Goal: Task Accomplishment & Management: Manage account settings

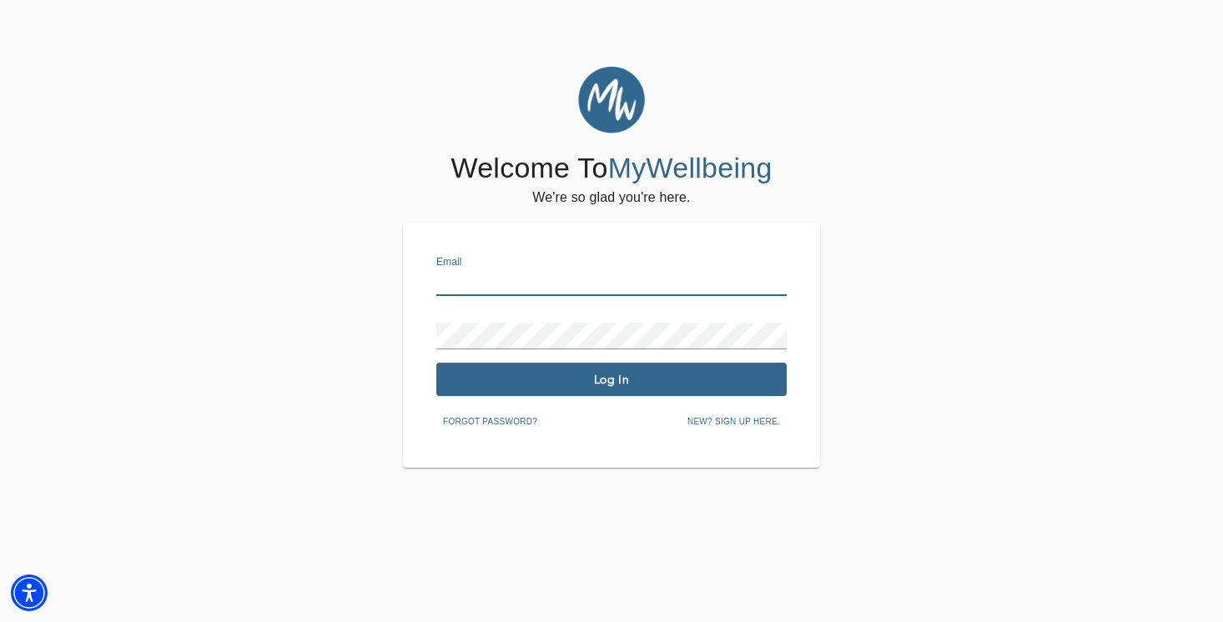
type input "[PERSON_NAME][EMAIL_ADDRESS][DOMAIN_NAME]"
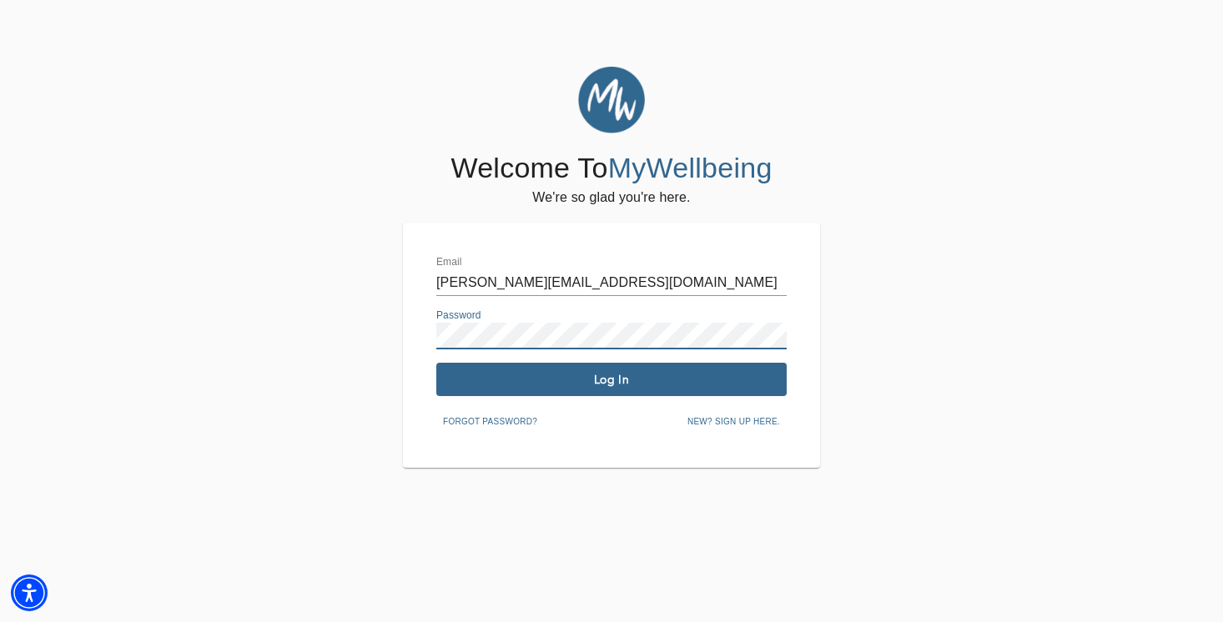
click at [608, 384] on span "Log In" at bounding box center [611, 380] width 337 height 16
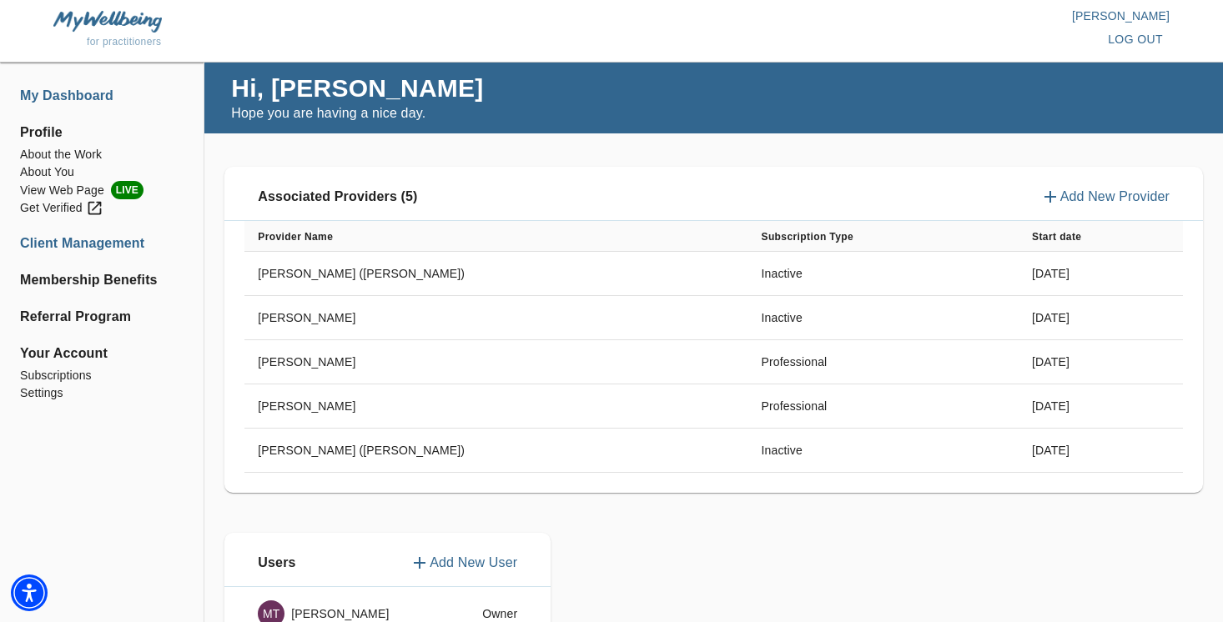
click at [59, 239] on li "Client Management" at bounding box center [102, 244] width 164 height 20
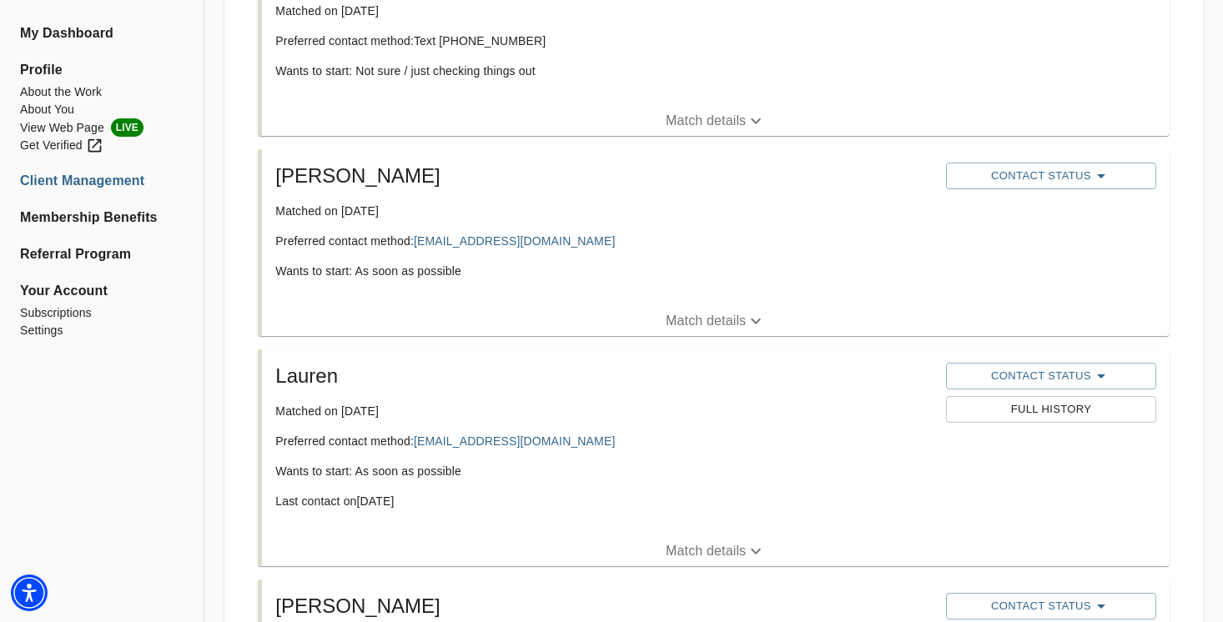
scroll to position [998, 0]
drag, startPoint x: 548, startPoint y: 243, endPoint x: 420, endPoint y: 247, distance: 128.6
click at [420, 247] on p "Preferred contact method: [EMAIL_ADDRESS][DOMAIN_NAME]" at bounding box center [604, 241] width 658 height 17
copy p "[EMAIL_ADDRESS][DOMAIN_NAME]"
click at [1042, 173] on span "Contact Status" at bounding box center [1052, 176] width 194 height 20
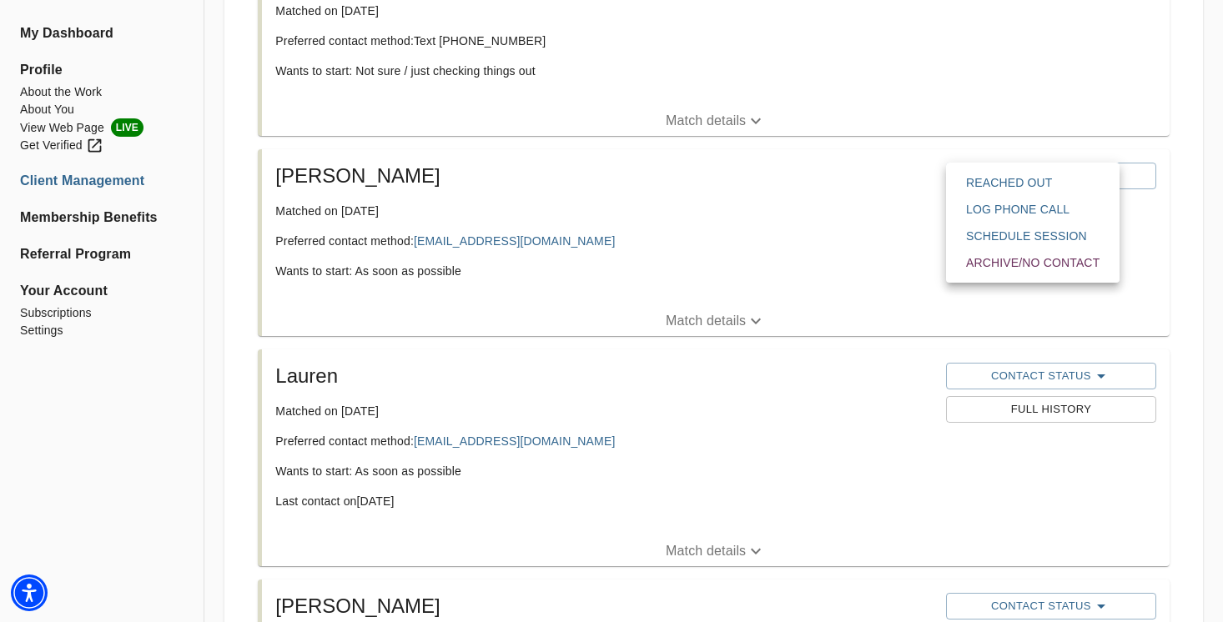
click at [1017, 186] on span "Reached Out" at bounding box center [1033, 182] width 134 height 17
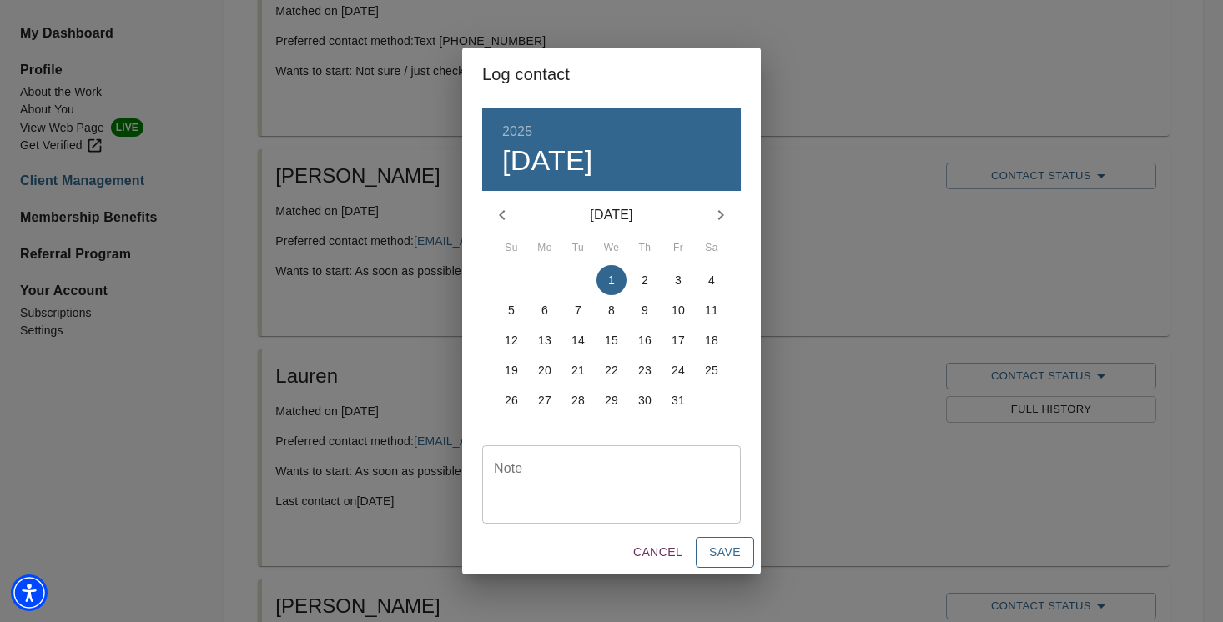
click at [743, 547] on button "Save" at bounding box center [725, 552] width 58 height 31
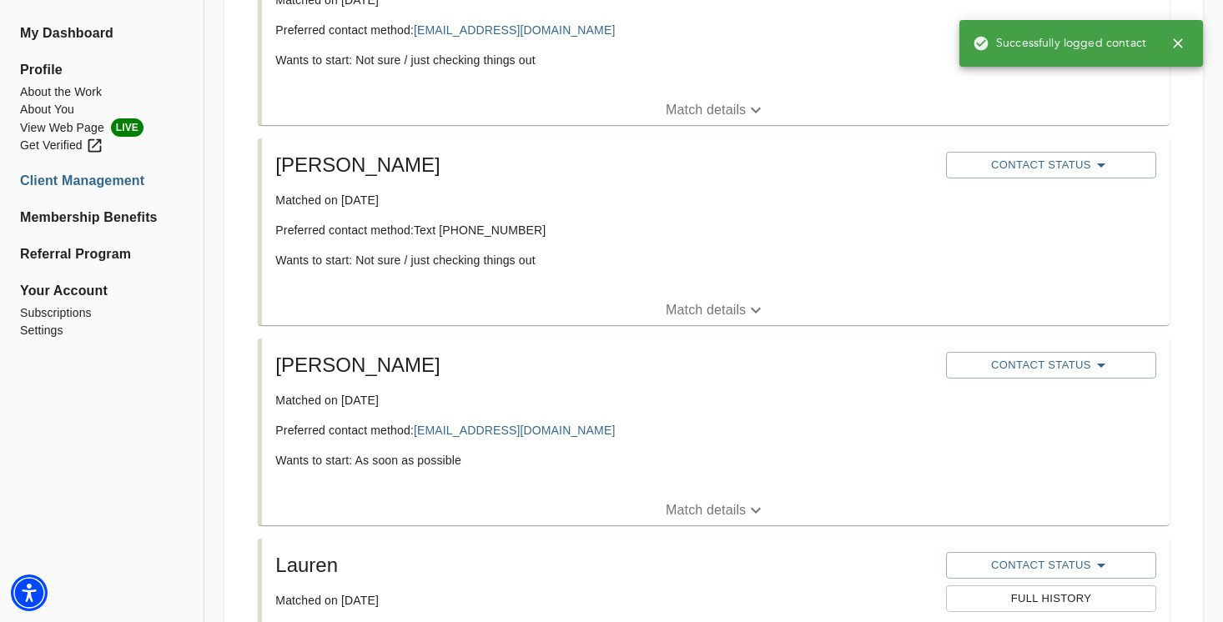
scroll to position [798, 0]
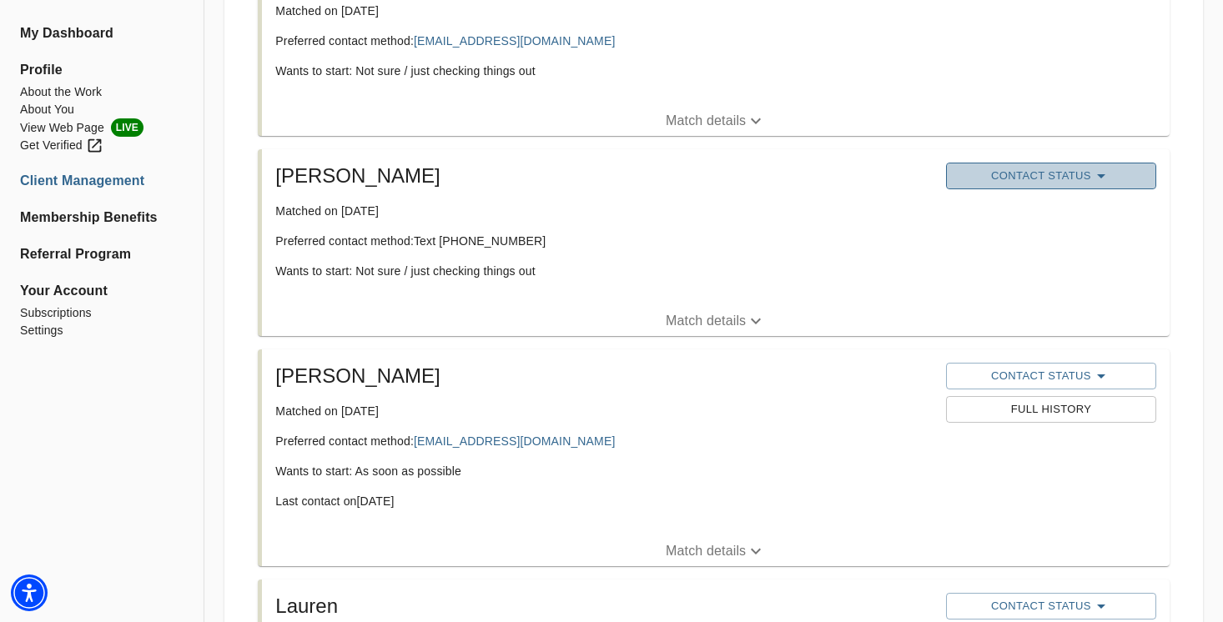
click at [971, 169] on span "Contact Status" at bounding box center [1052, 176] width 194 height 20
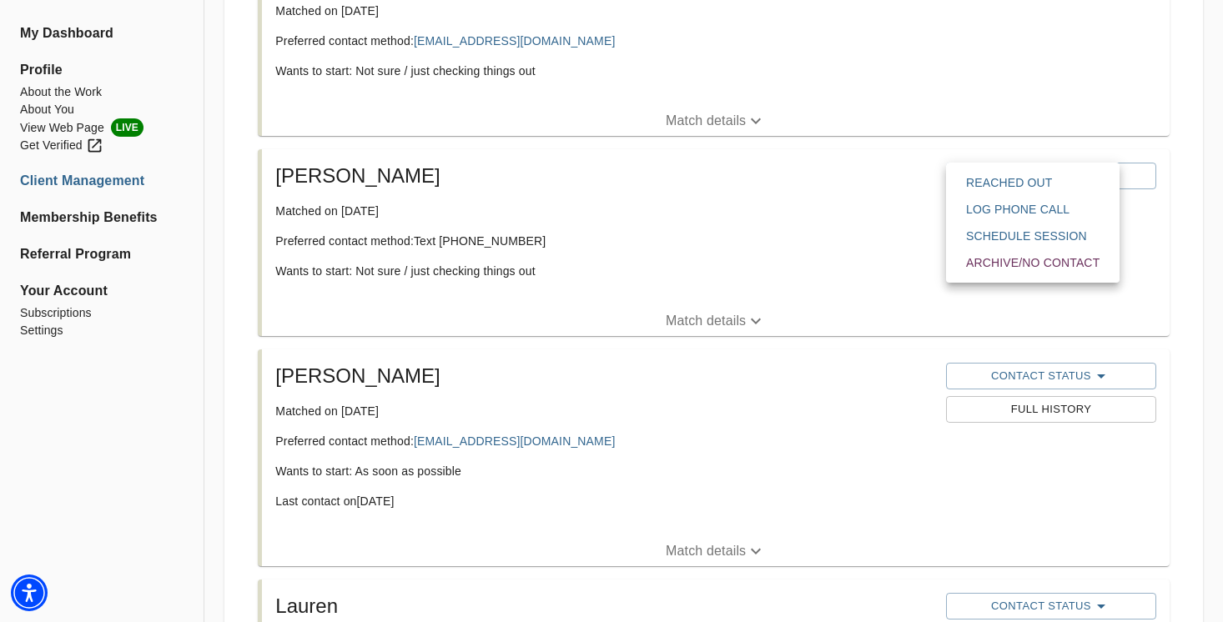
click at [985, 180] on span "Reached Out" at bounding box center [1033, 182] width 134 height 17
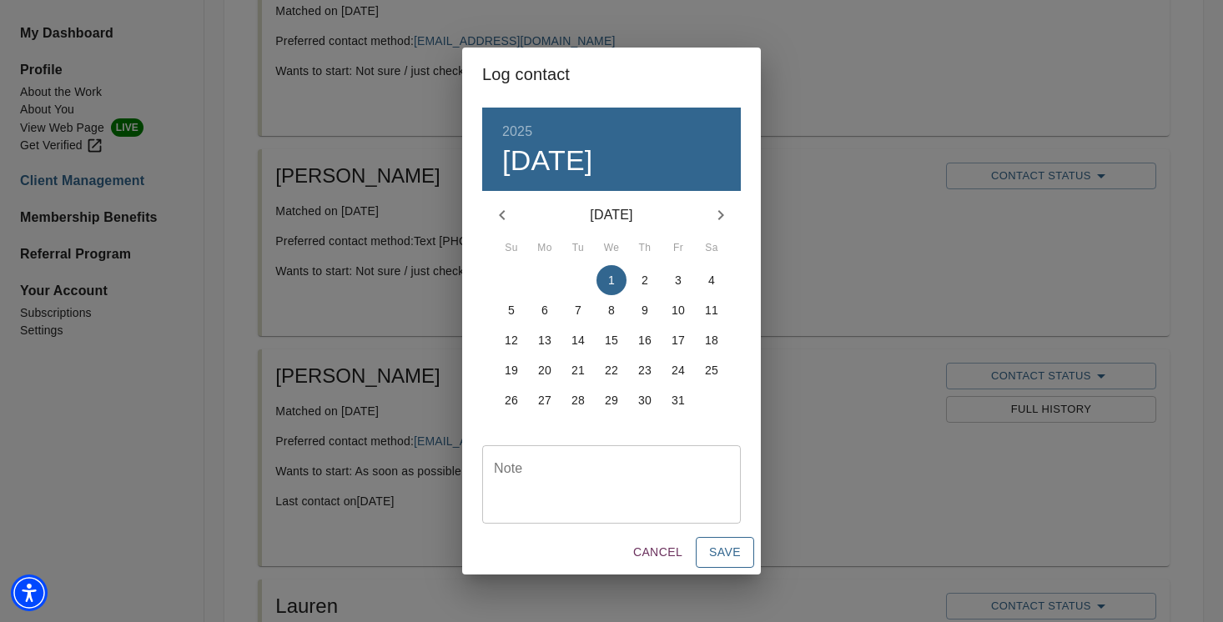
click at [723, 552] on span "Save" at bounding box center [725, 552] width 32 height 21
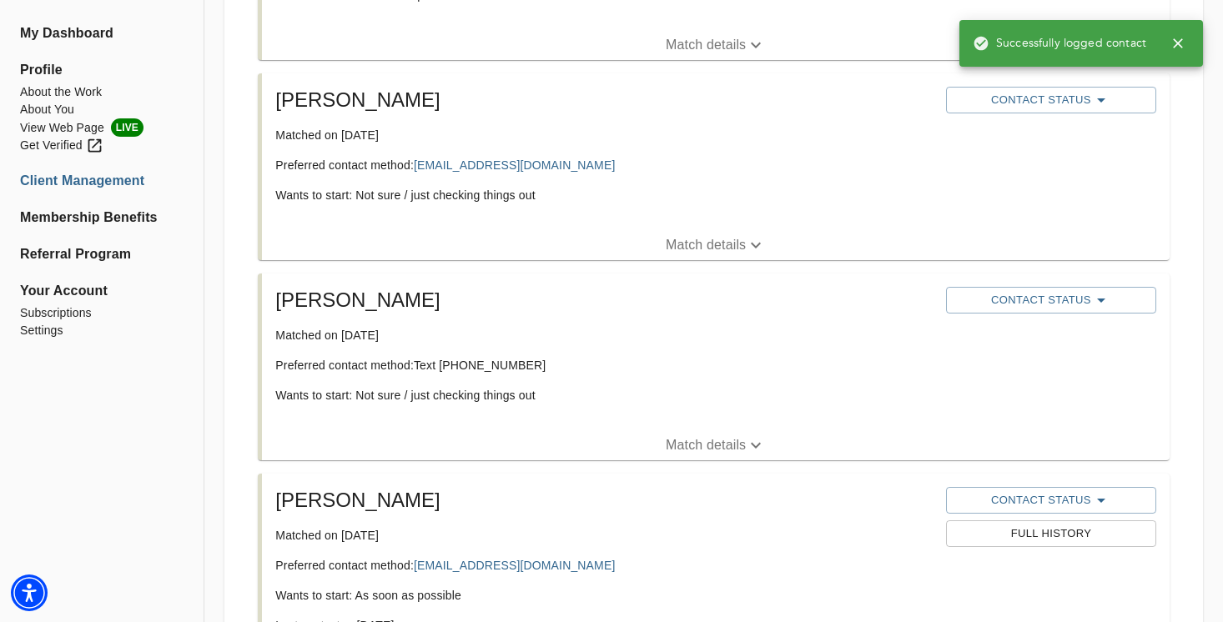
scroll to position [668, 0]
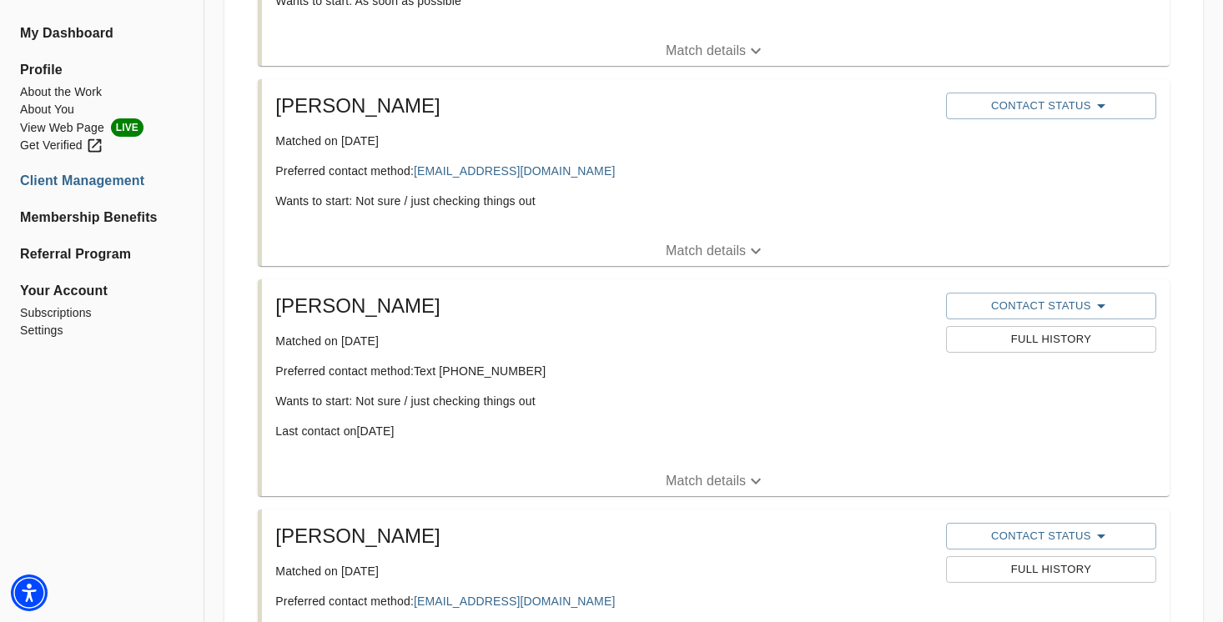
click at [662, 446] on div "[PERSON_NAME] Matched on [DATE] Preferred contact method: Text [PHONE_NUMBER] W…" at bounding box center [604, 373] width 671 height 174
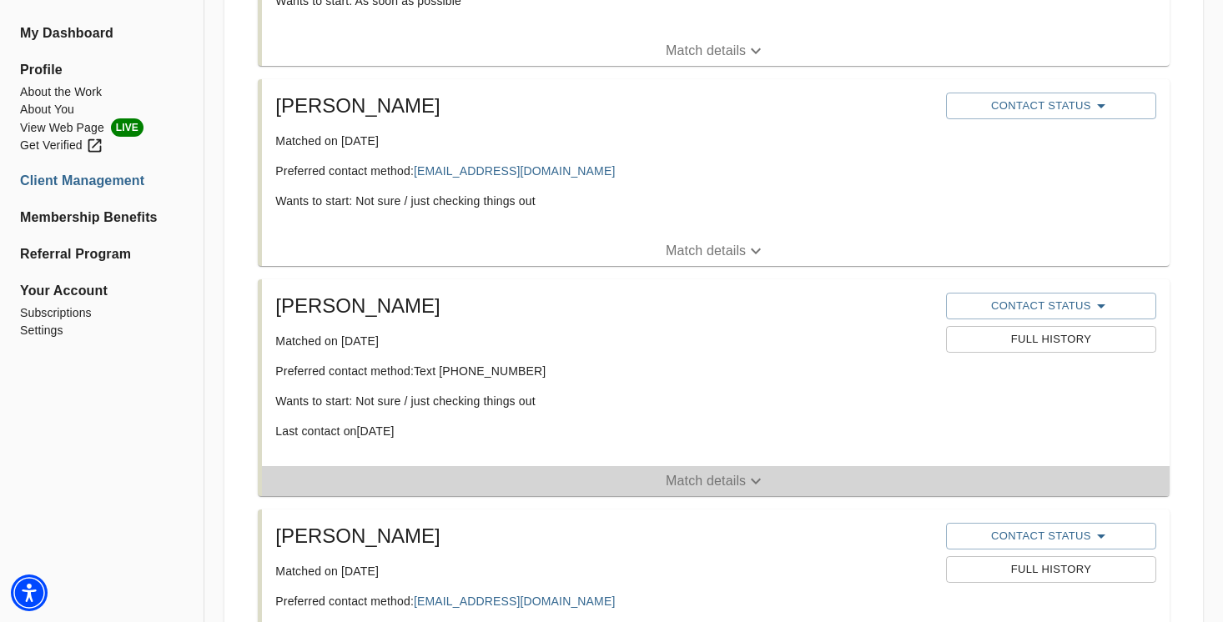
click at [665, 477] on span "Match details" at bounding box center [716, 481] width 908 height 20
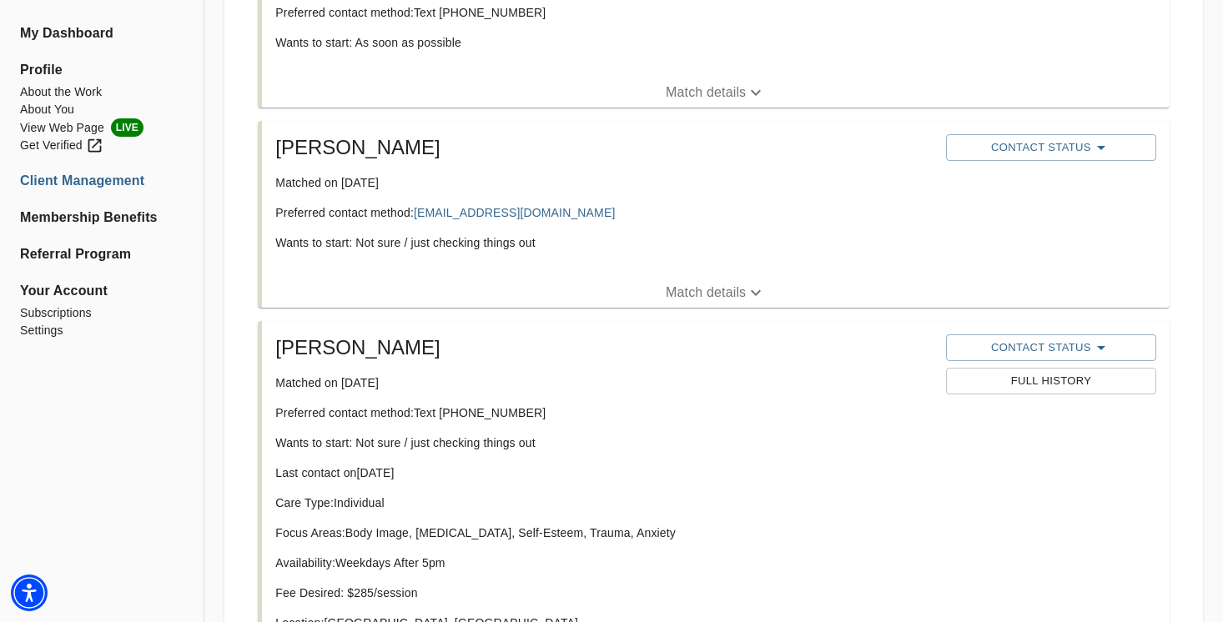
scroll to position [623, 0]
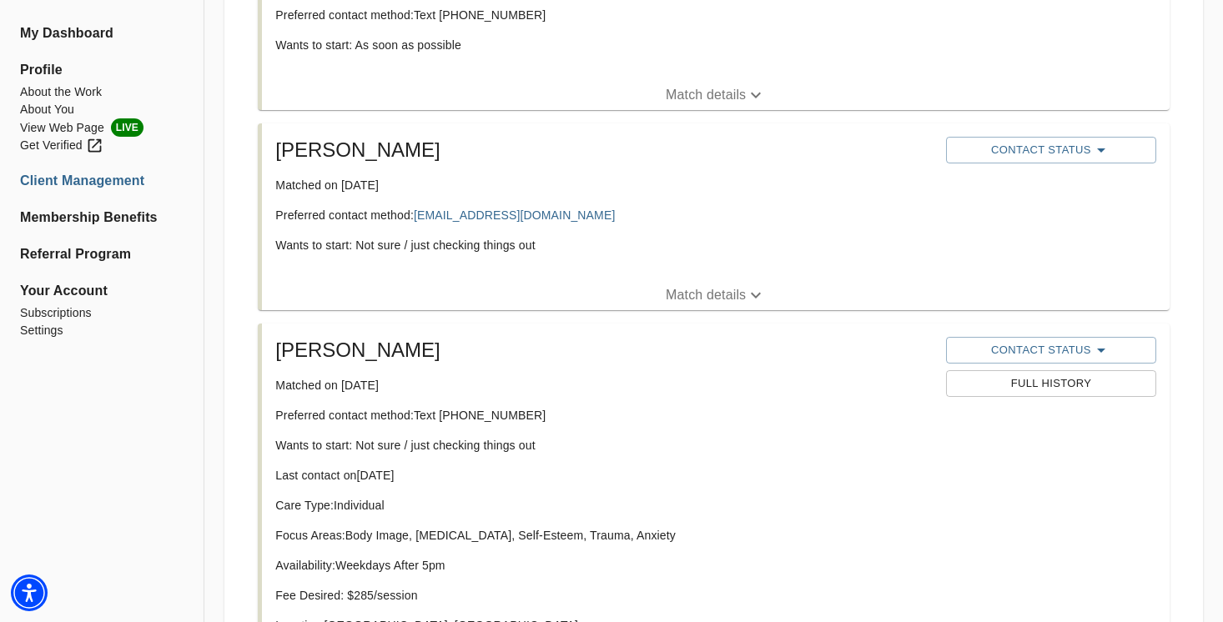
drag, startPoint x: 610, startPoint y: 216, endPoint x: 416, endPoint y: 220, distance: 194.5
click at [416, 220] on p "Preferred contact method: [EMAIL_ADDRESS][DOMAIN_NAME]" at bounding box center [604, 215] width 658 height 17
copy p "[EMAIL_ADDRESS][DOMAIN_NAME]"
click at [1033, 145] on span "Contact Status" at bounding box center [1052, 150] width 194 height 20
click at [1002, 160] on span "Reached Out" at bounding box center [1033, 157] width 134 height 17
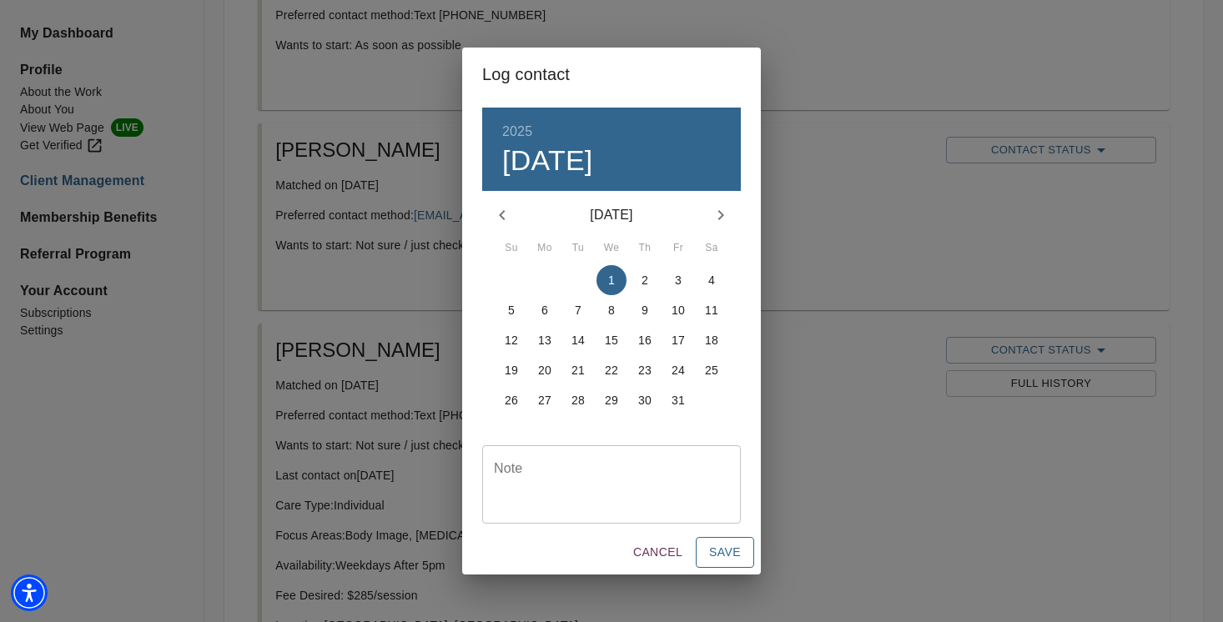
click at [733, 545] on span "Save" at bounding box center [725, 552] width 32 height 21
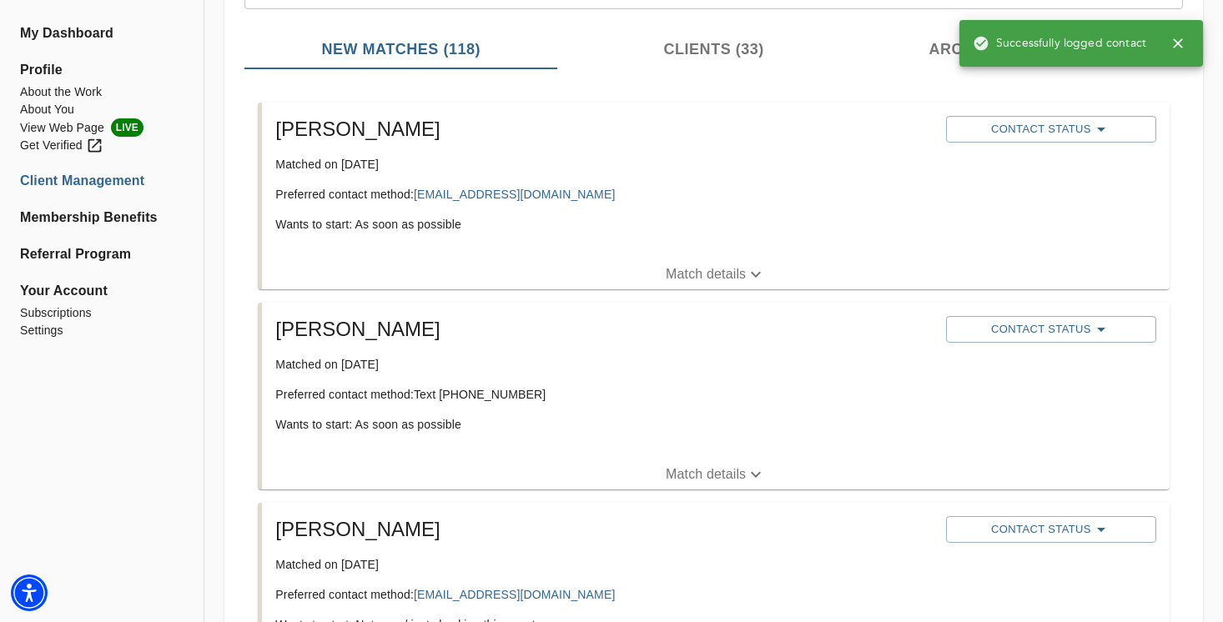
scroll to position [239, 0]
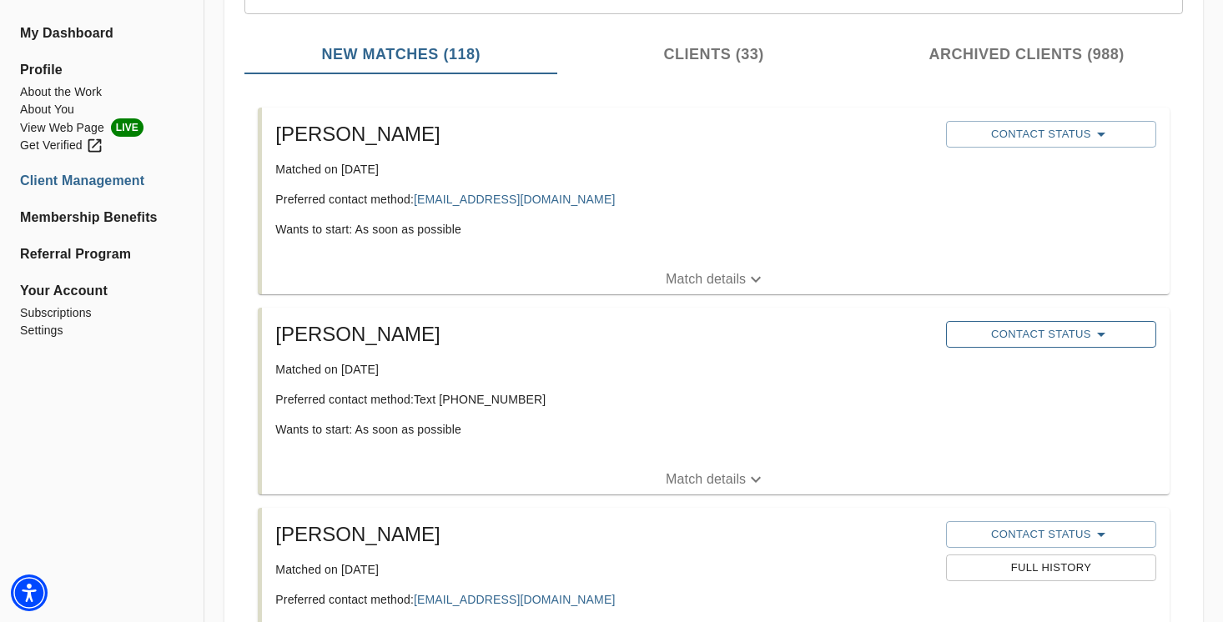
click at [977, 329] on span "Contact Status" at bounding box center [1052, 335] width 194 height 20
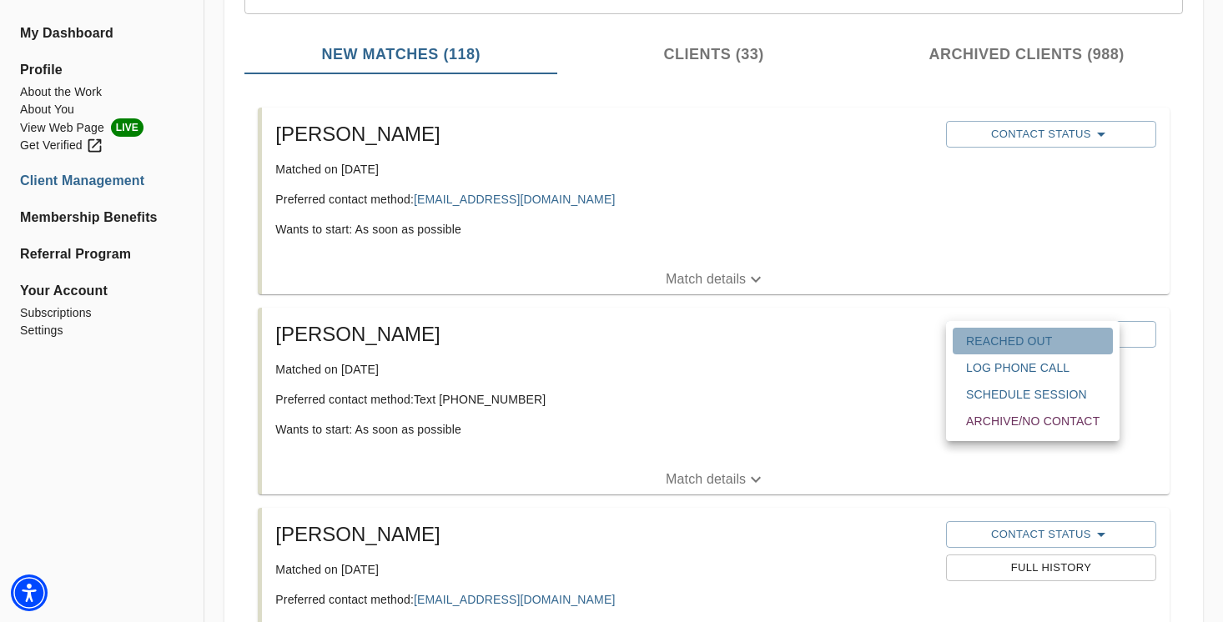
click at [979, 344] on span "Reached Out" at bounding box center [1033, 341] width 134 height 17
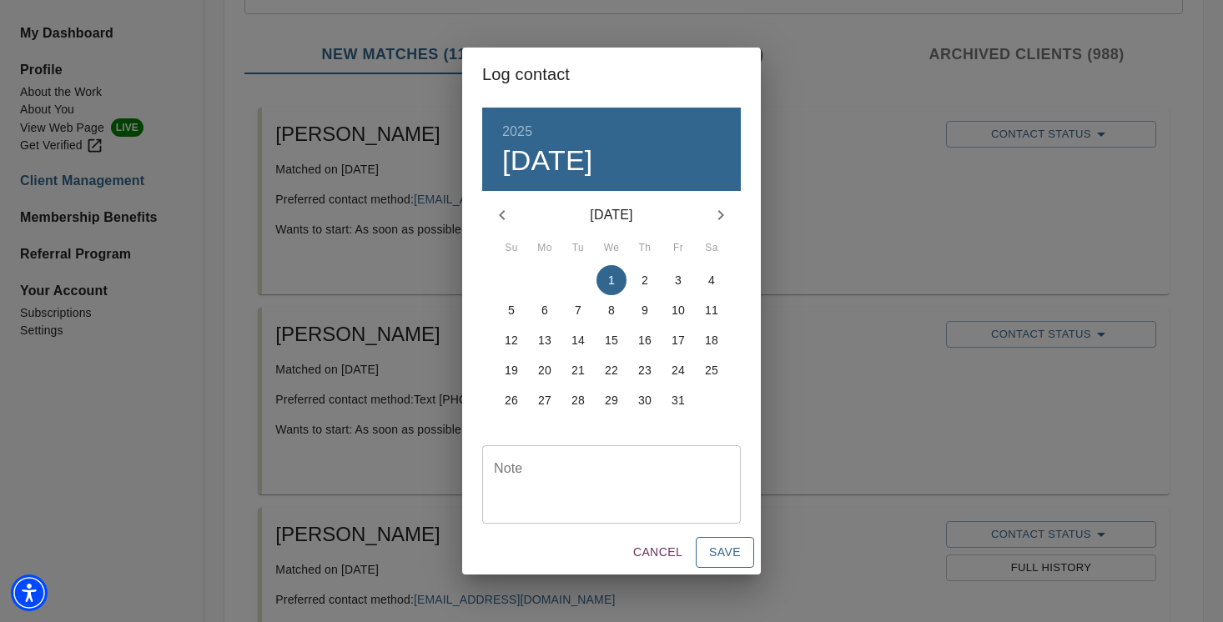
click at [722, 558] on span "Save" at bounding box center [725, 552] width 32 height 21
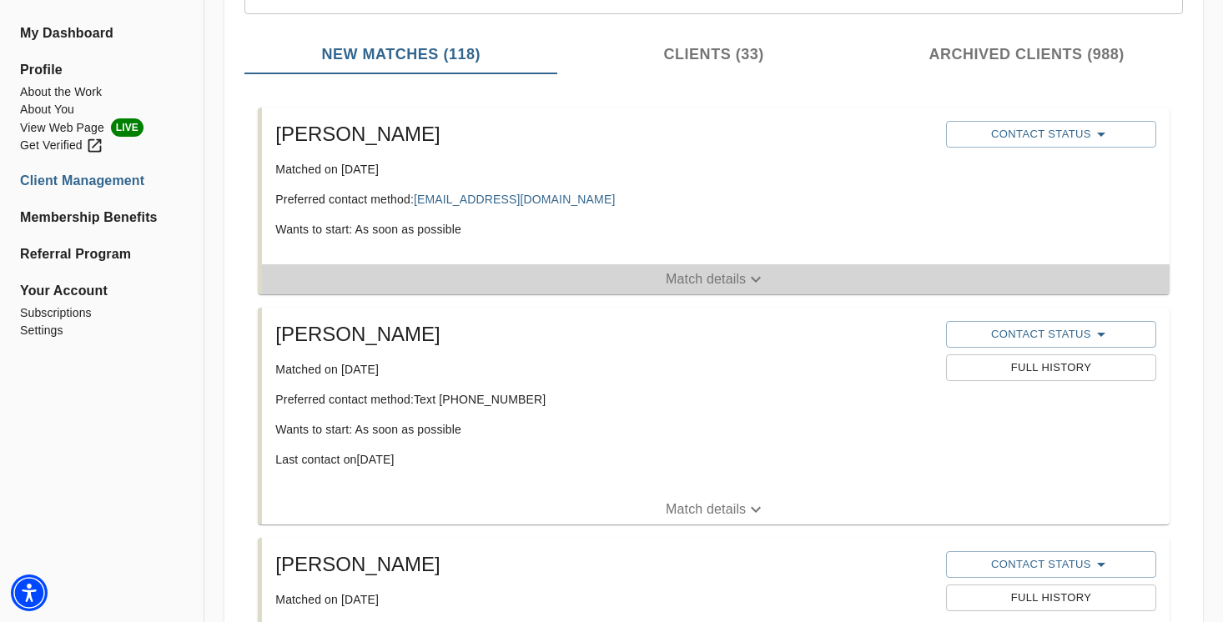
click at [672, 284] on p "Match details" at bounding box center [706, 280] width 80 height 20
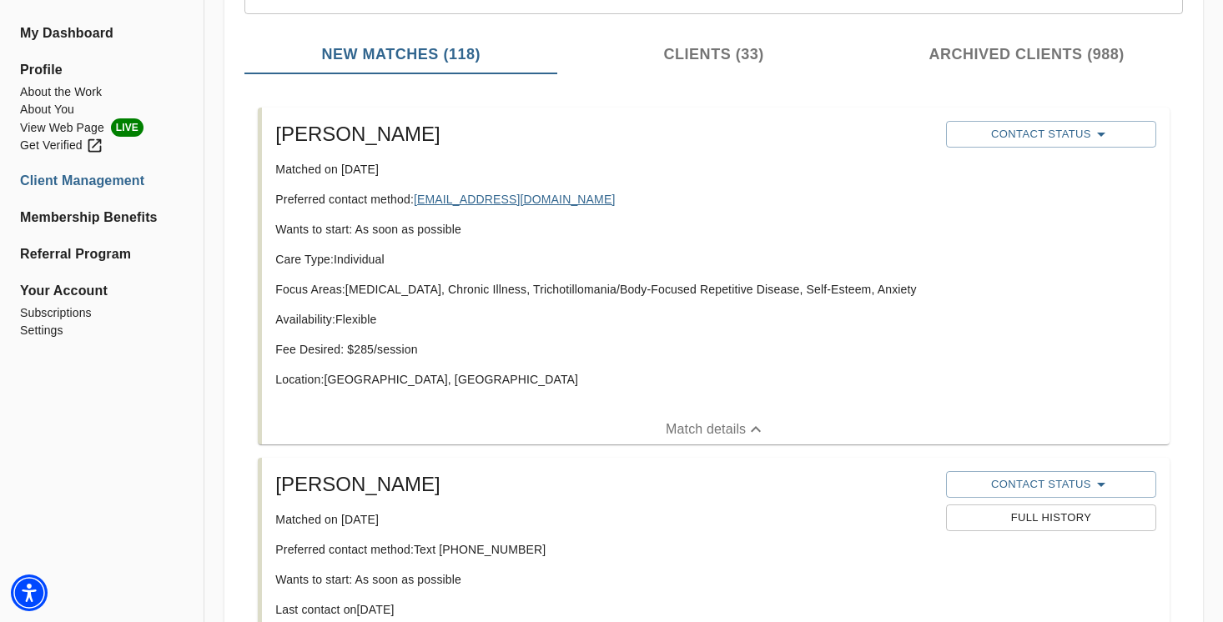
drag, startPoint x: 575, startPoint y: 200, endPoint x: 419, endPoint y: 205, distance: 156.1
click at [419, 205] on p "Preferred contact method: [EMAIL_ADDRESS][DOMAIN_NAME]" at bounding box center [604, 199] width 658 height 17
copy p "[EMAIL_ADDRESS][DOMAIN_NAME]"
click at [1062, 119] on div "Contact Status" at bounding box center [1051, 134] width 217 height 33
click at [1056, 129] on span "Contact Status" at bounding box center [1052, 134] width 194 height 20
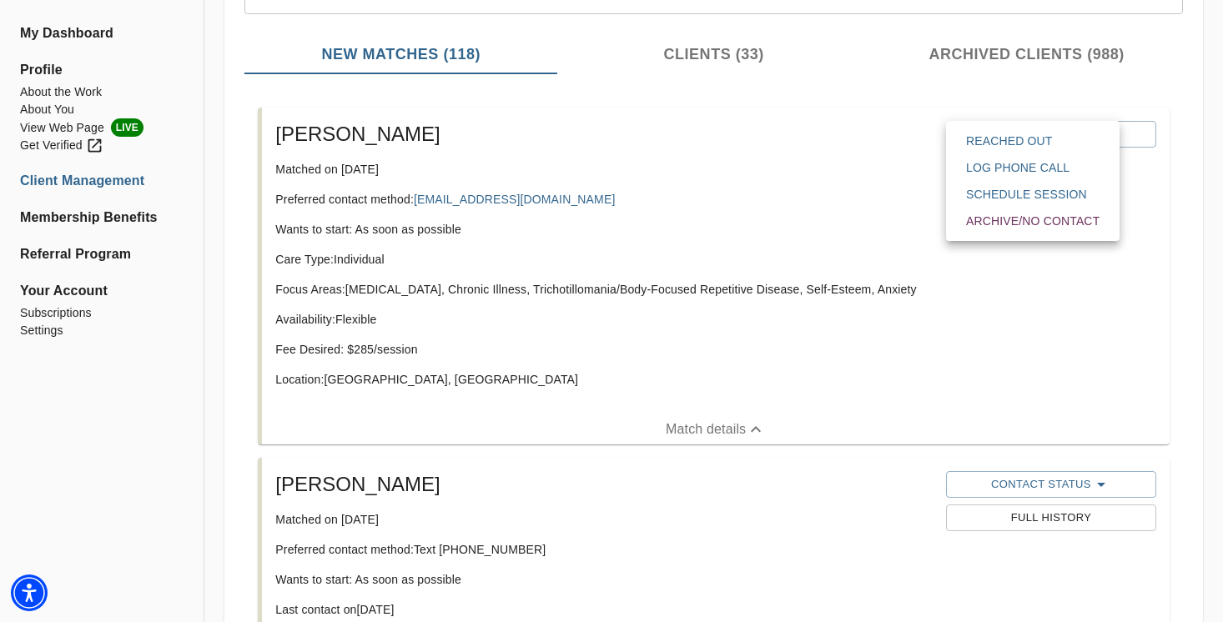
click at [1014, 139] on span "Reached Out" at bounding box center [1033, 141] width 134 height 17
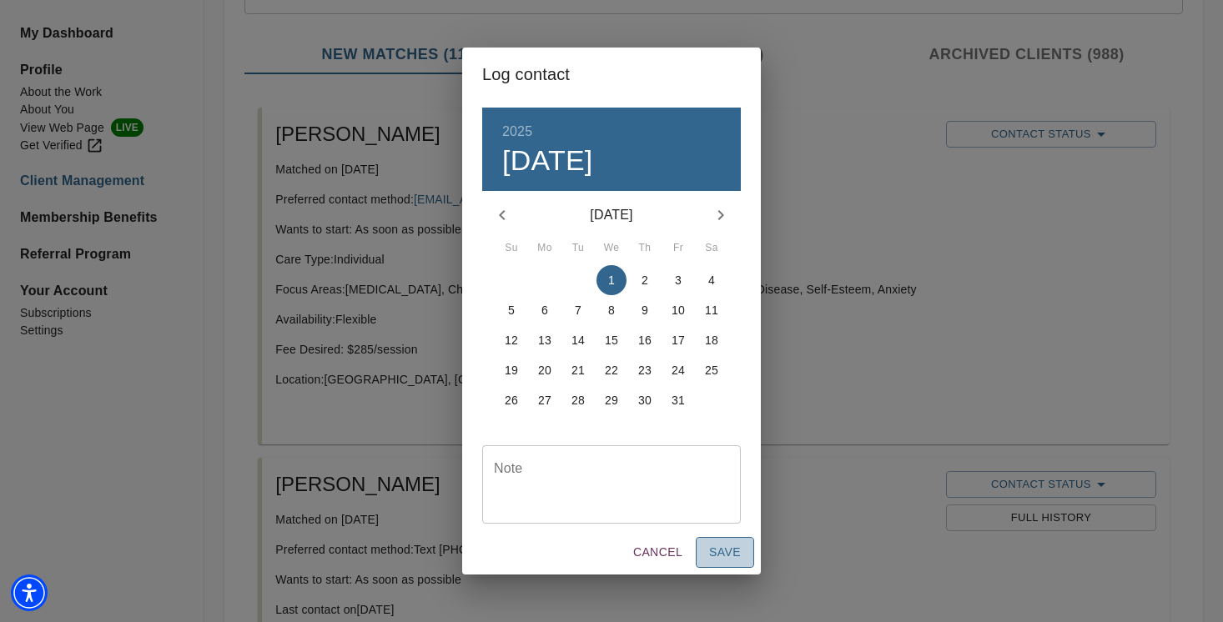
click at [723, 552] on span "Save" at bounding box center [725, 552] width 32 height 21
